Goal: Communication & Community: Share content

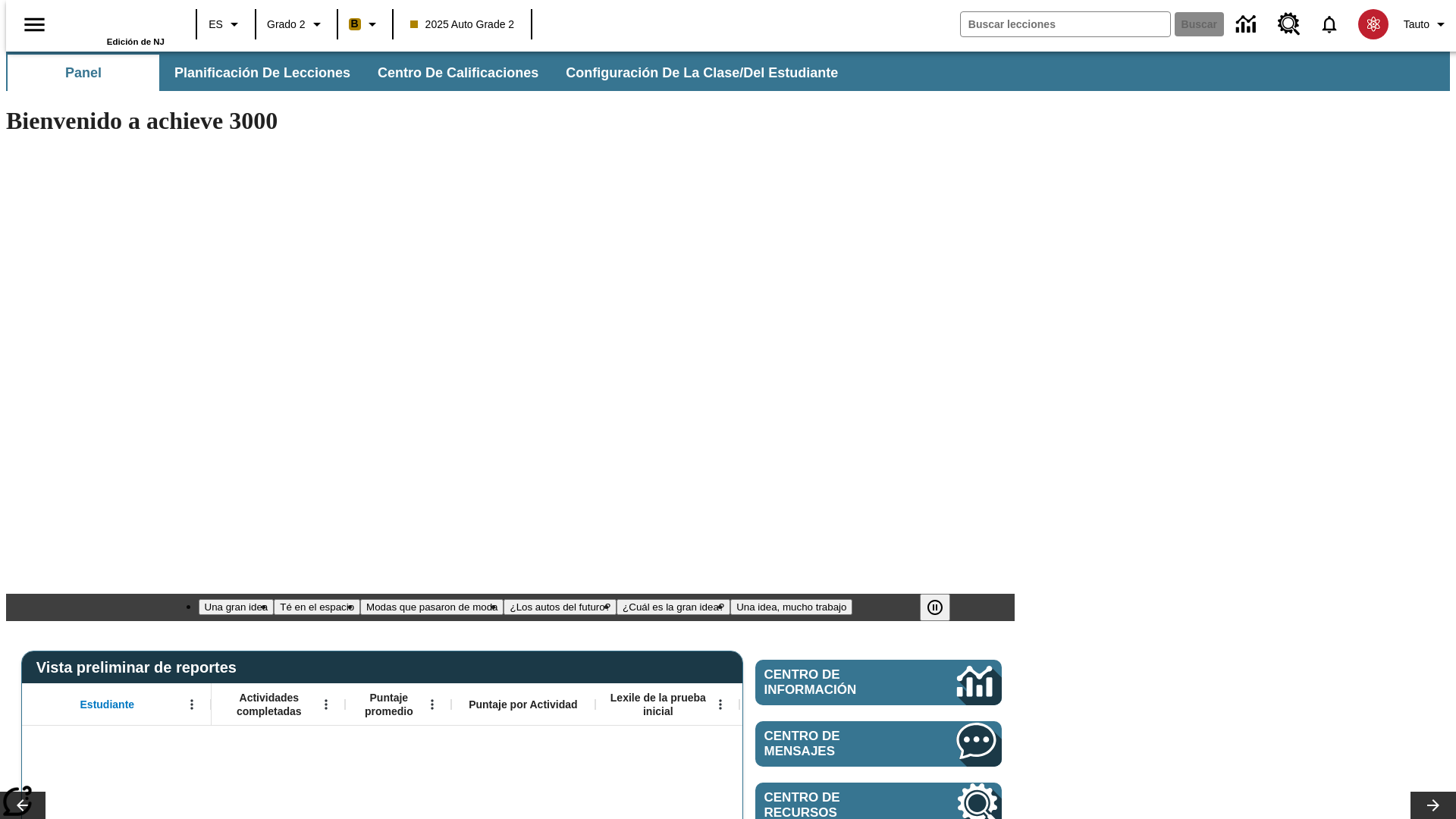
type input "-1"
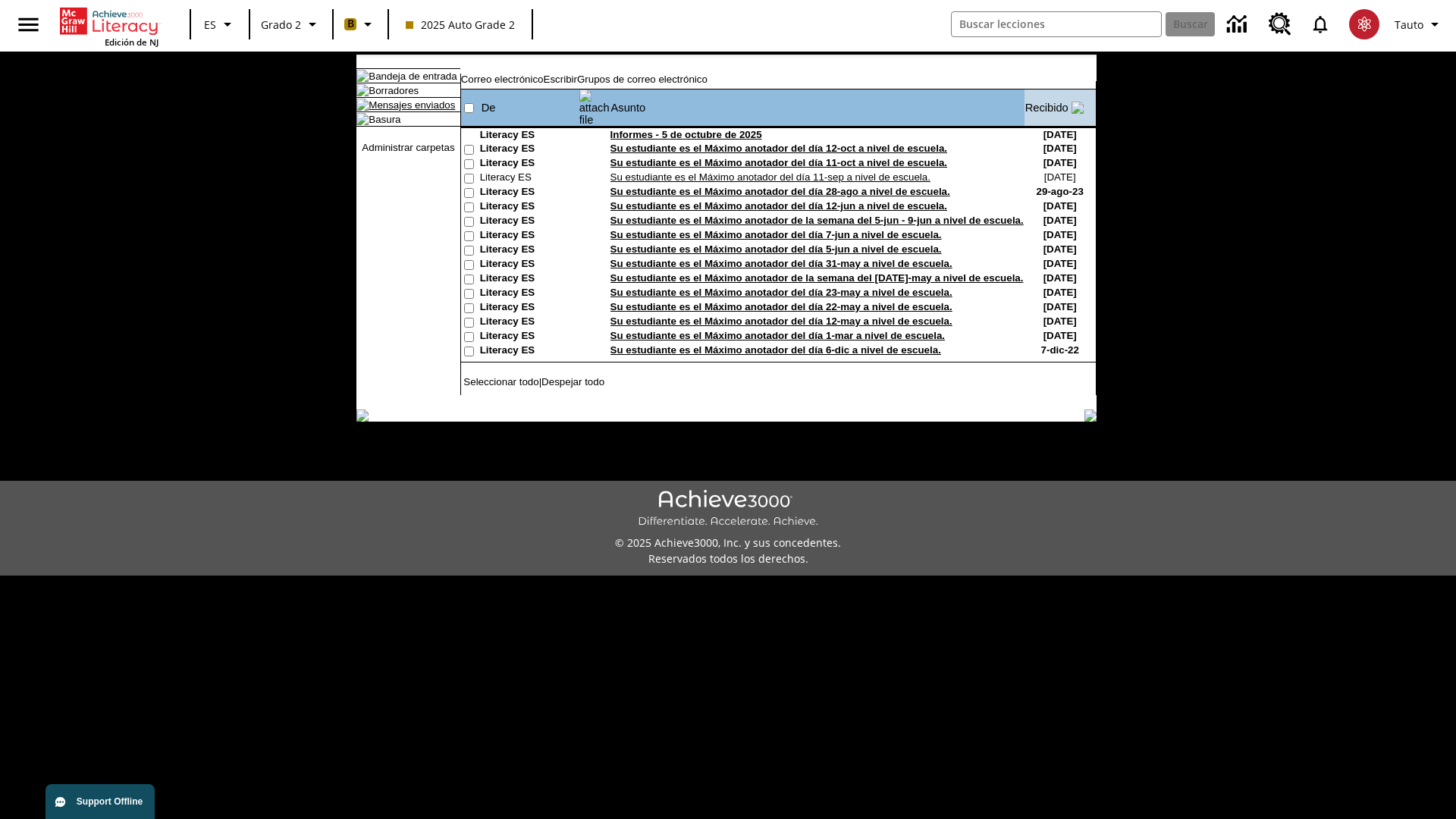
click at [413, 110] on link "Mensajes enviados" at bounding box center [412, 105] width 86 height 11
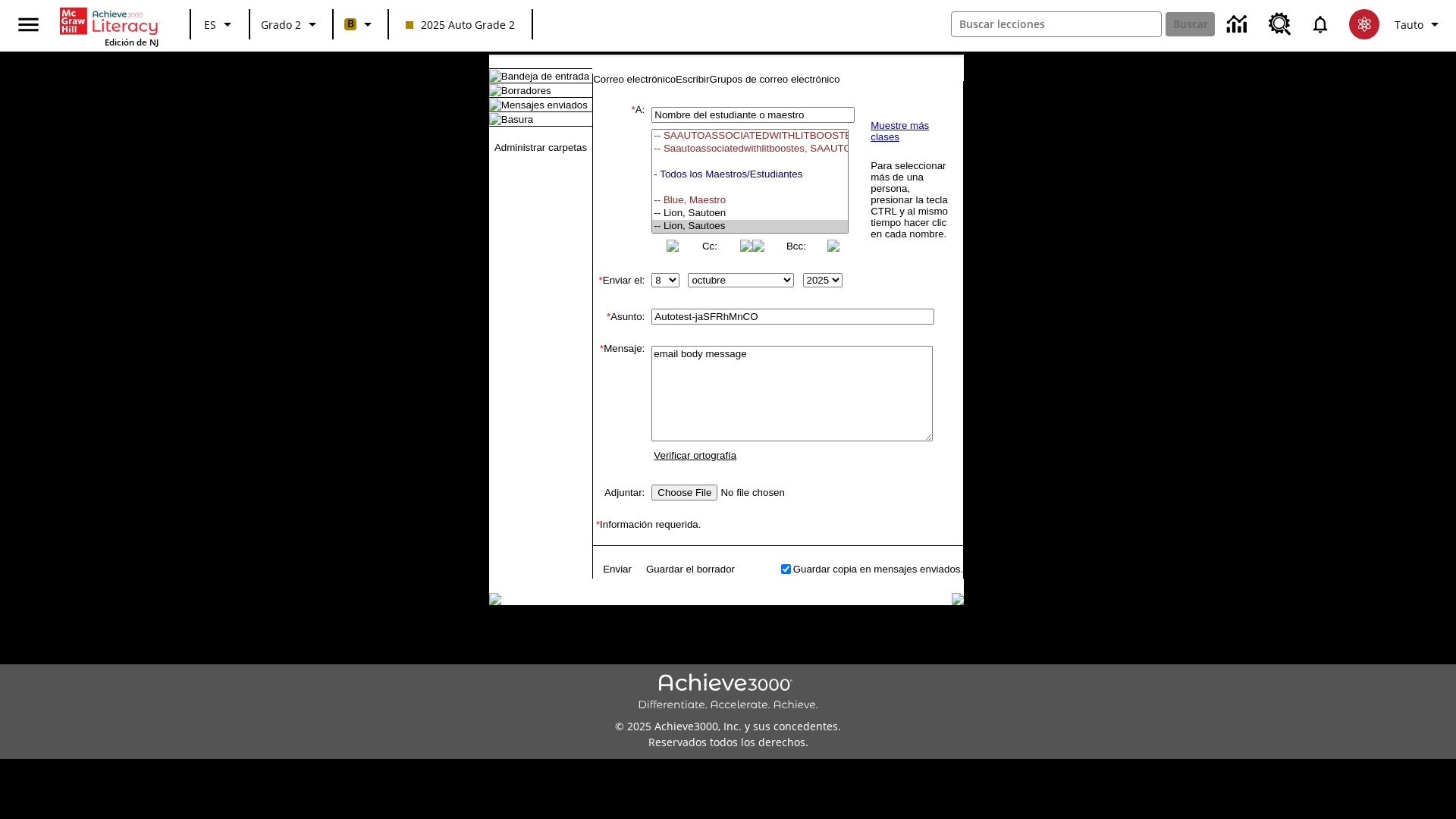
select select "U,21437111,1"
